Goal: Information Seeking & Learning: Learn about a topic

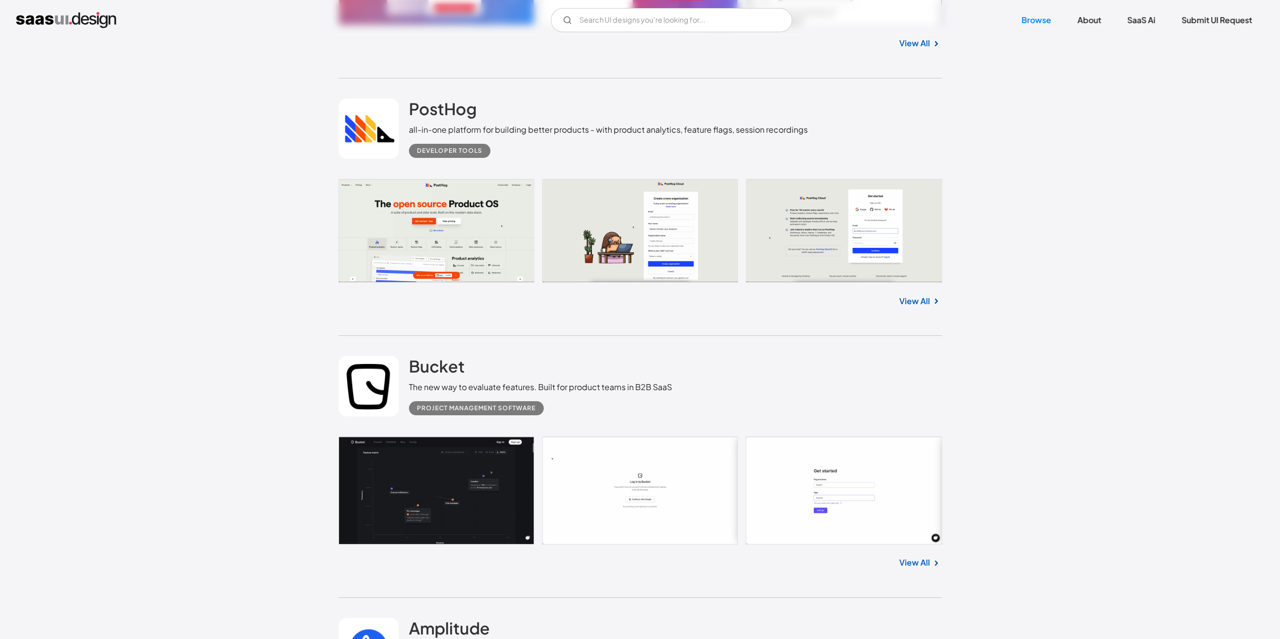
scroll to position [3874, 0]
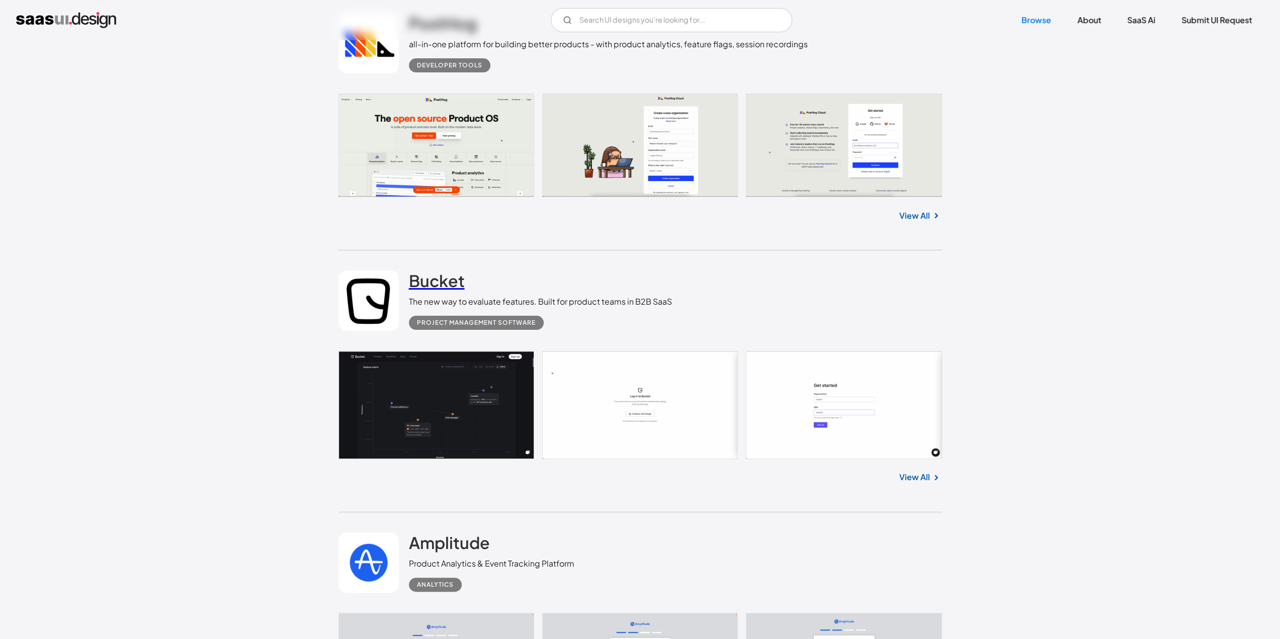
click at [419, 286] on h2 "Bucket" at bounding box center [437, 281] width 56 height 20
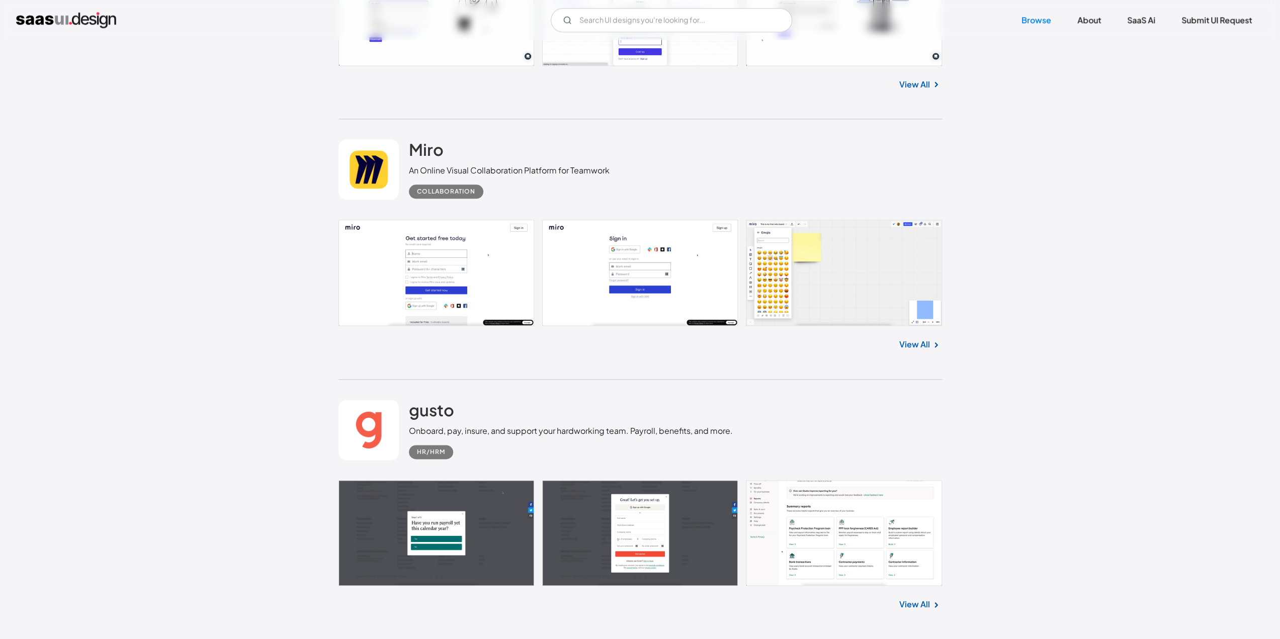
scroll to position [8804, 0]
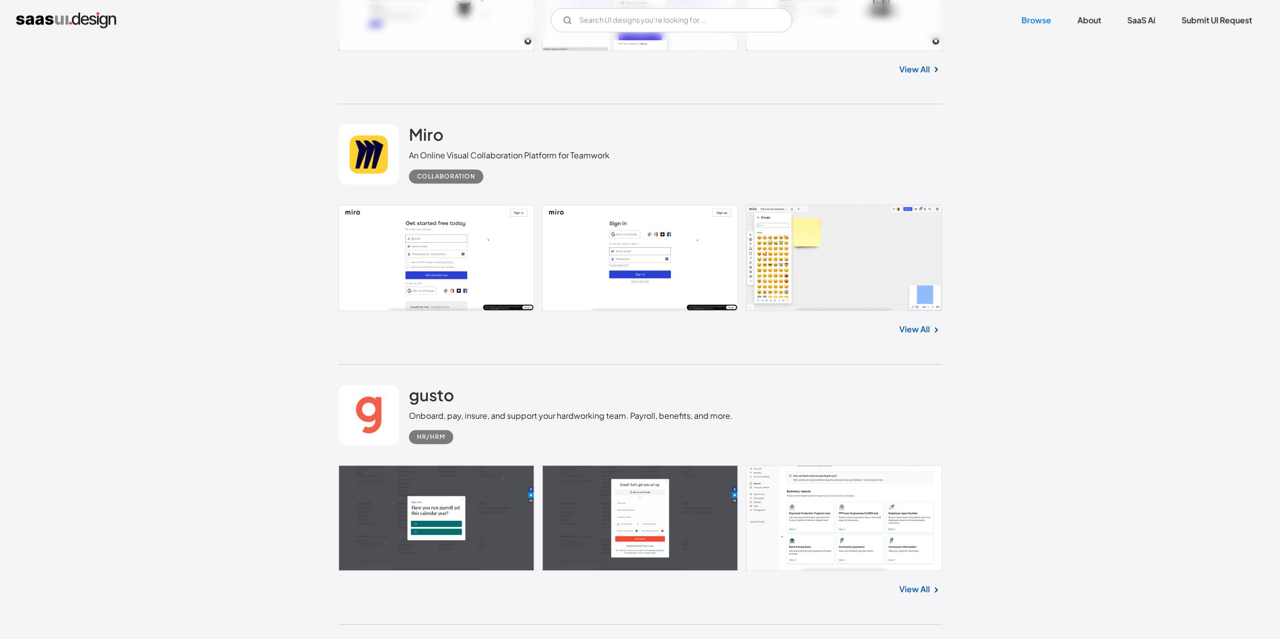
click at [534, 117] on div "Miro An Online Visual Collaboration Platform for Teamwork Collaboration" at bounding box center [641, 154] width 604 height 101
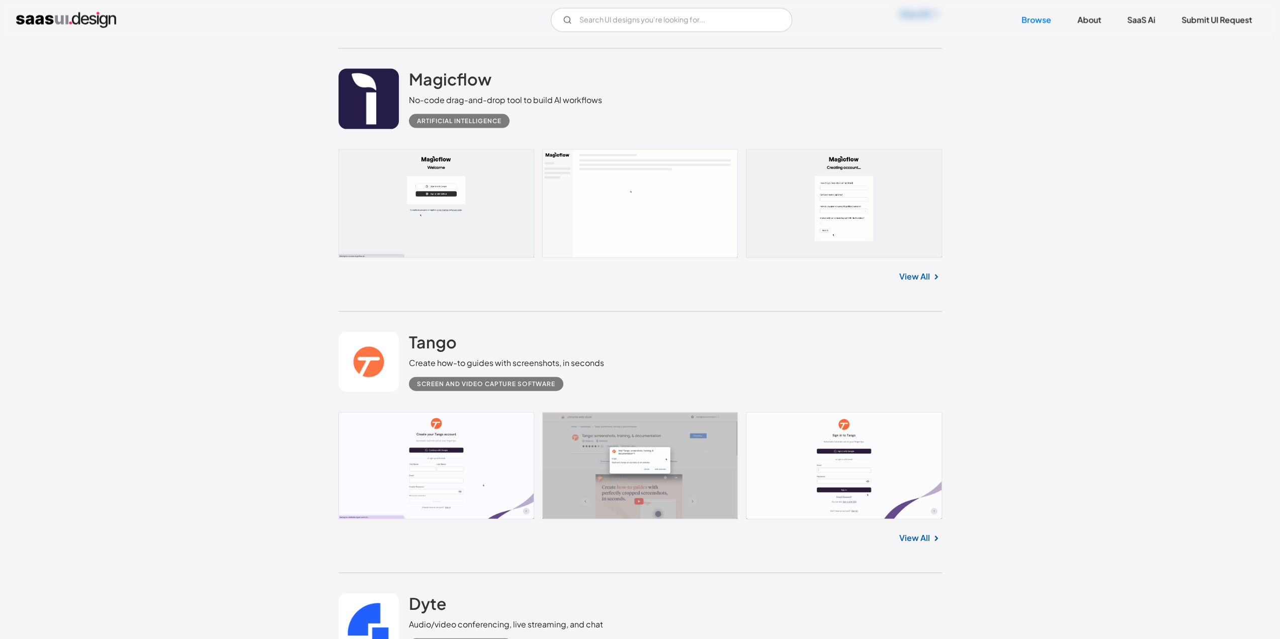
scroll to position [9978, 0]
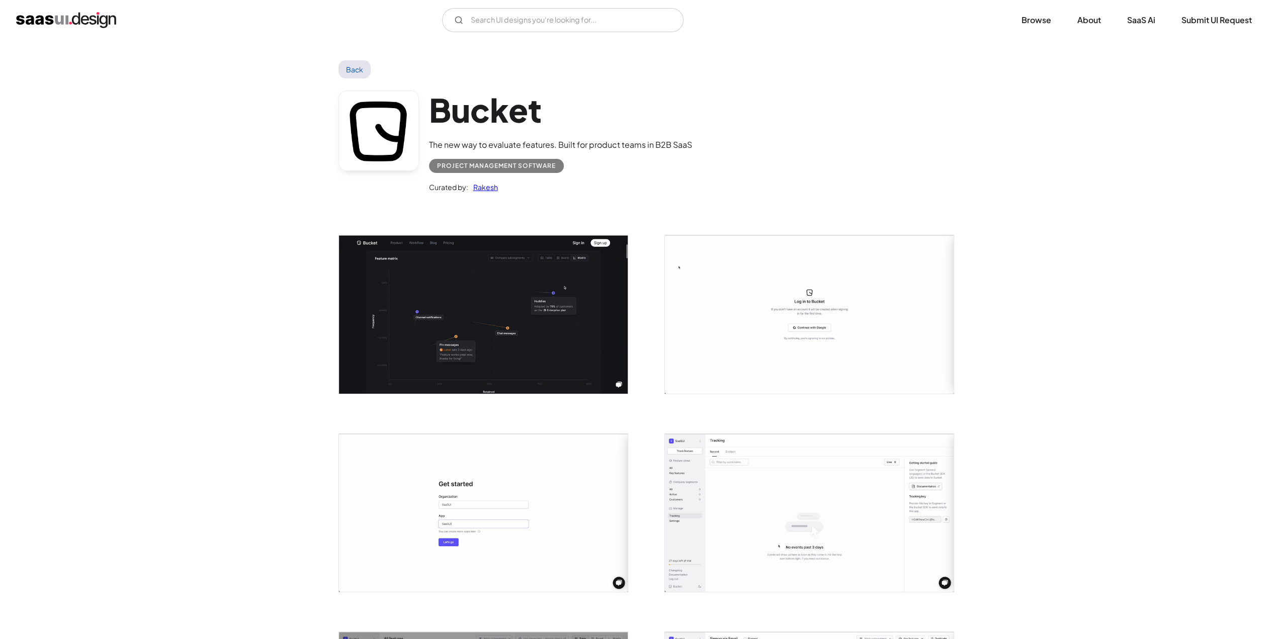
click at [475, 109] on h1 "Bucket" at bounding box center [560, 110] width 263 height 39
drag, startPoint x: 475, startPoint y: 109, endPoint x: 730, endPoint y: 56, distance: 261.0
click at [733, 62] on div "Back" at bounding box center [641, 69] width 604 height 18
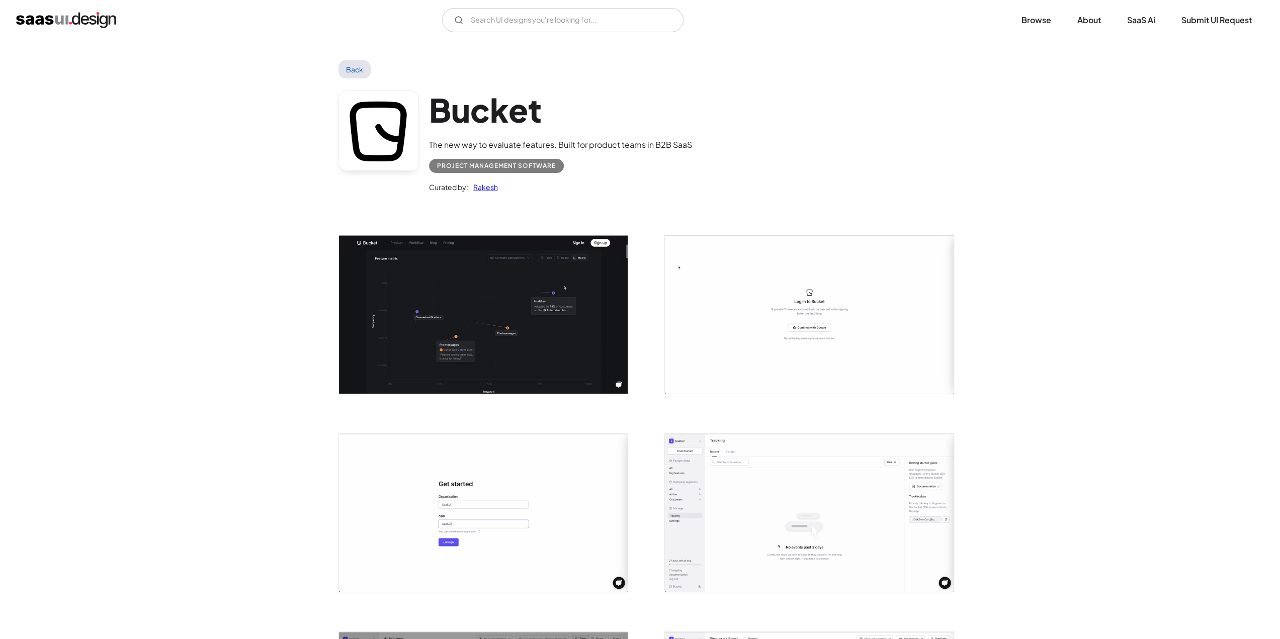
click at [474, 109] on h1 "Bucket" at bounding box center [560, 110] width 263 height 39
drag, startPoint x: 824, startPoint y: 120, endPoint x: 545, endPoint y: 125, distance: 278.8
click at [824, 120] on div "Bucket The new way to evaluate features. Built for product teams in B2B SaaS Pr…" at bounding box center [641, 143] width 604 height 131
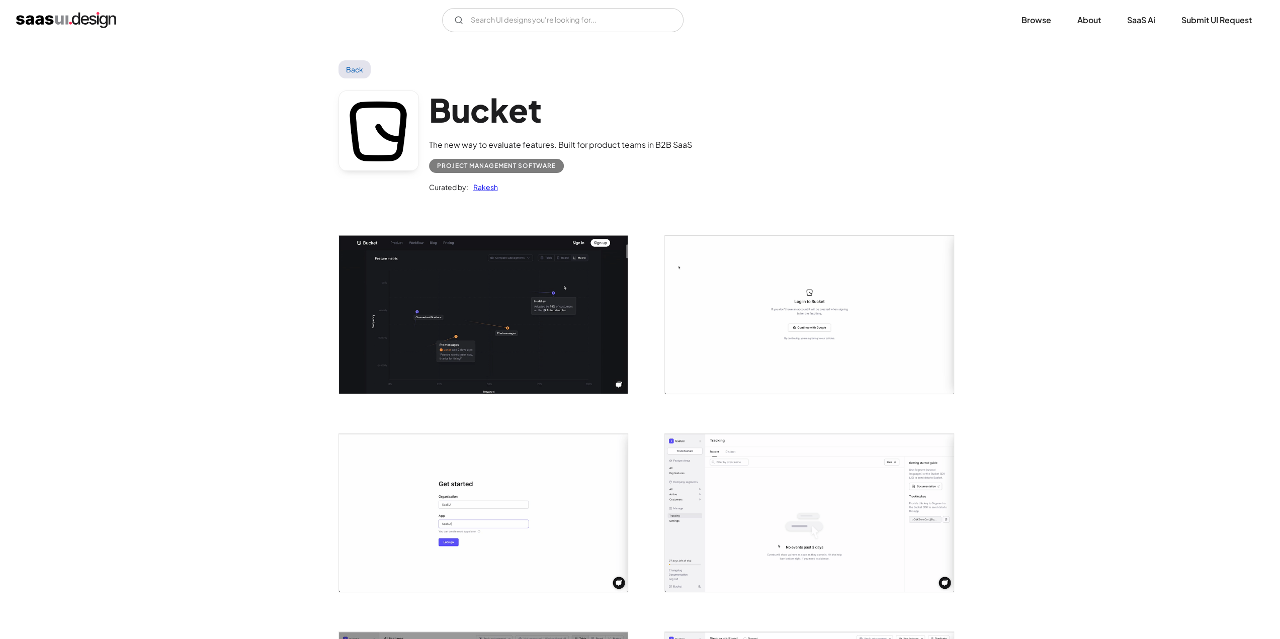
click at [384, 135] on link at bounding box center [379, 131] width 80 height 80
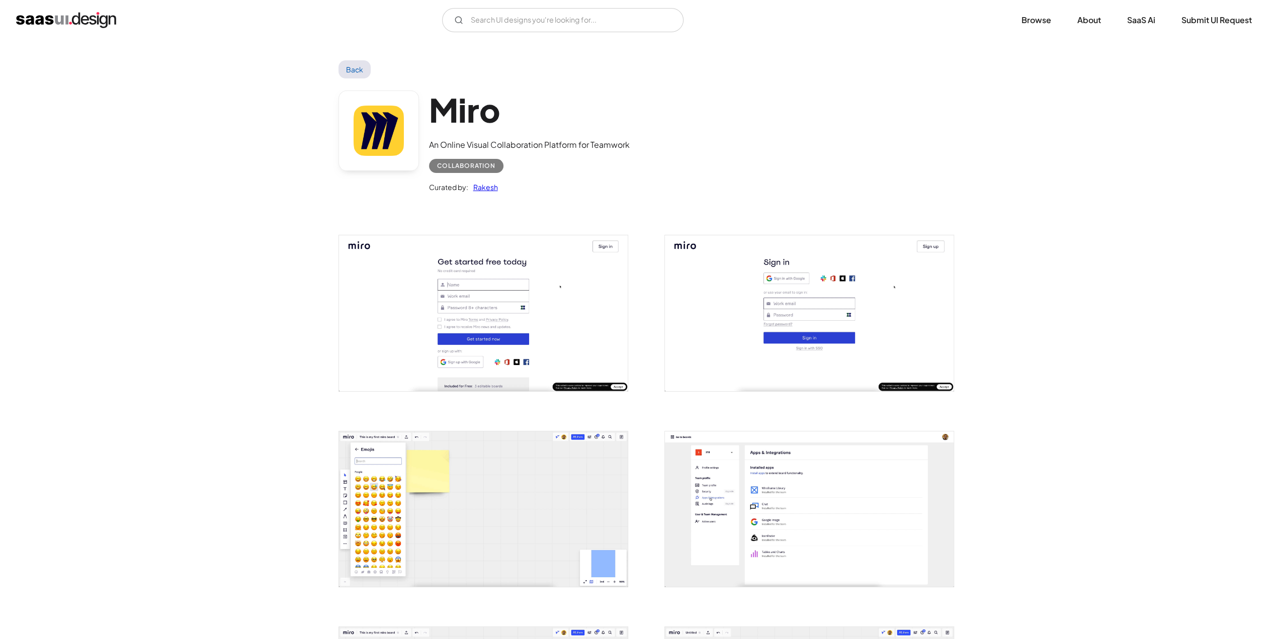
click at [385, 126] on link at bounding box center [379, 131] width 80 height 80
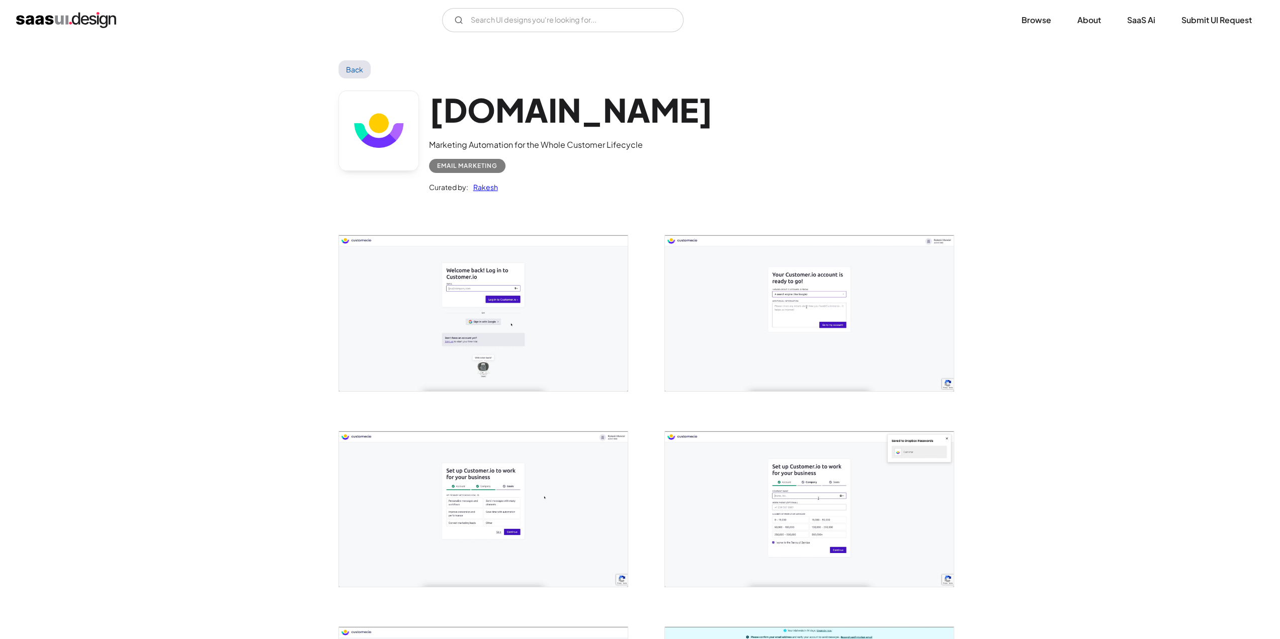
click at [369, 137] on link at bounding box center [379, 131] width 80 height 80
